Goal: Find specific page/section: Find specific page/section

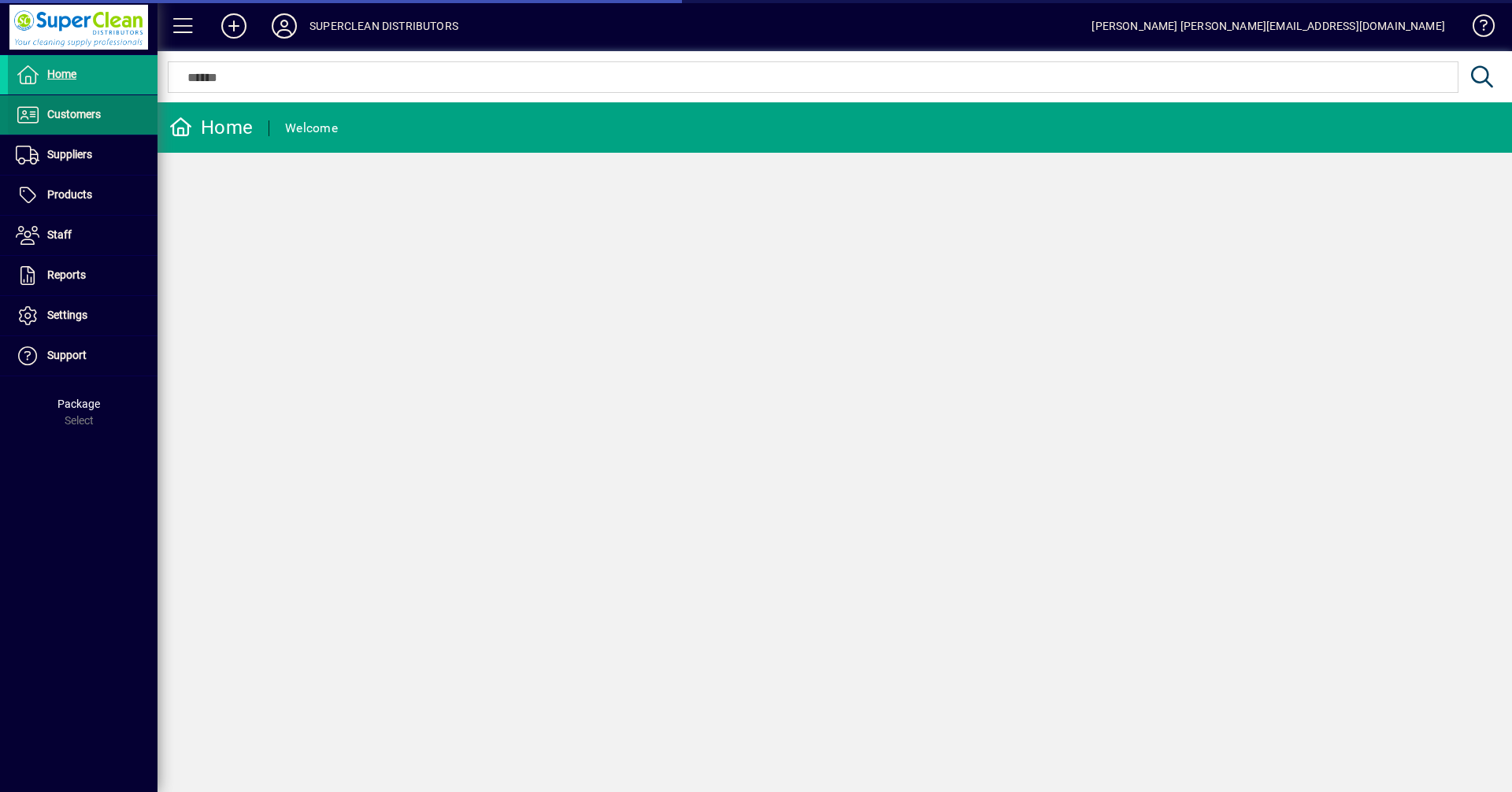
drag, startPoint x: 96, startPoint y: 137, endPoint x: 86, endPoint y: 118, distance: 21.5
click at [86, 118] on span "Customers" at bounding box center [74, 114] width 54 height 13
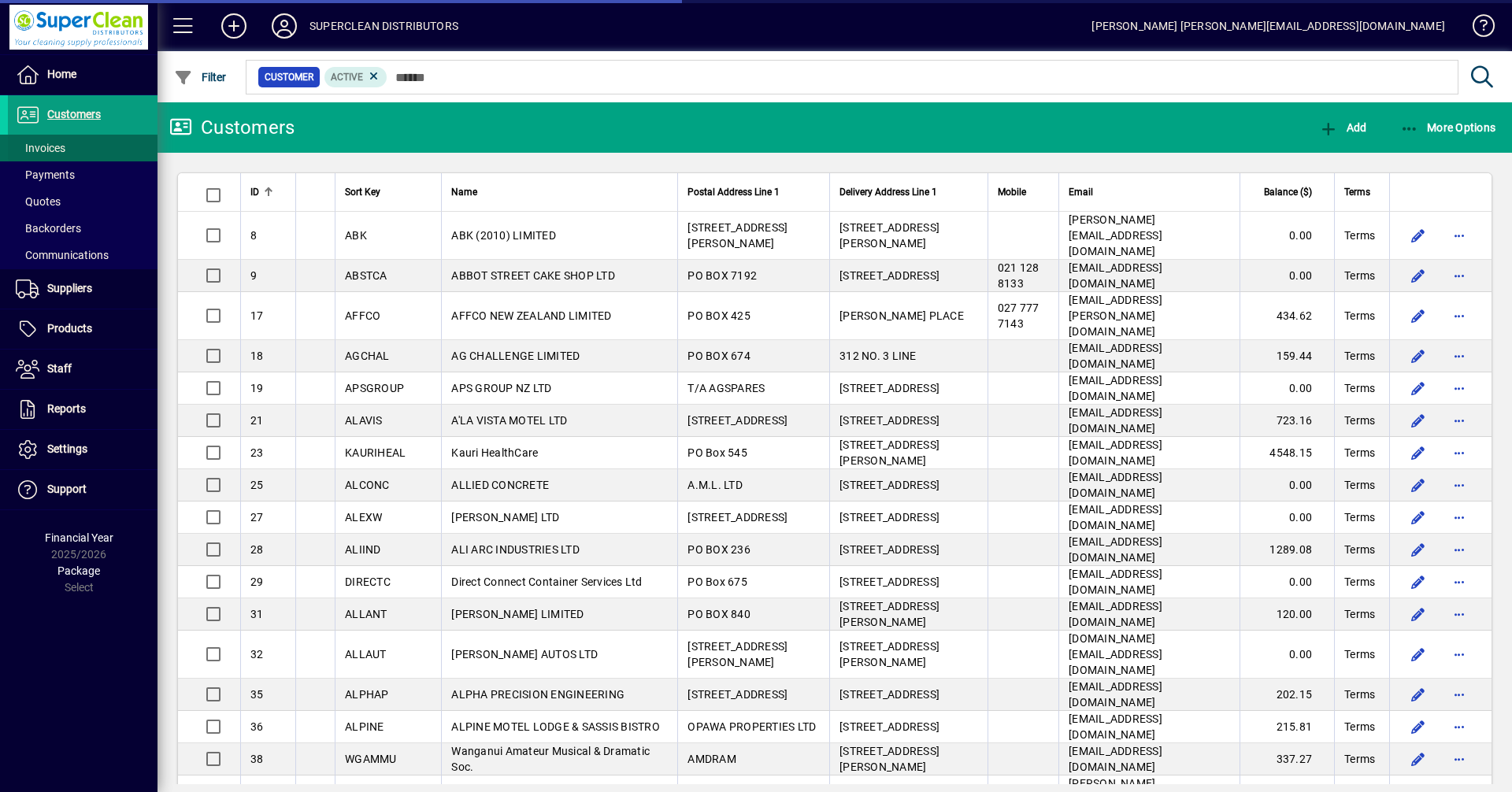
click at [53, 144] on span "Invoices" at bounding box center [40, 148] width 49 height 13
